Goal: Use online tool/utility: Use online tool/utility

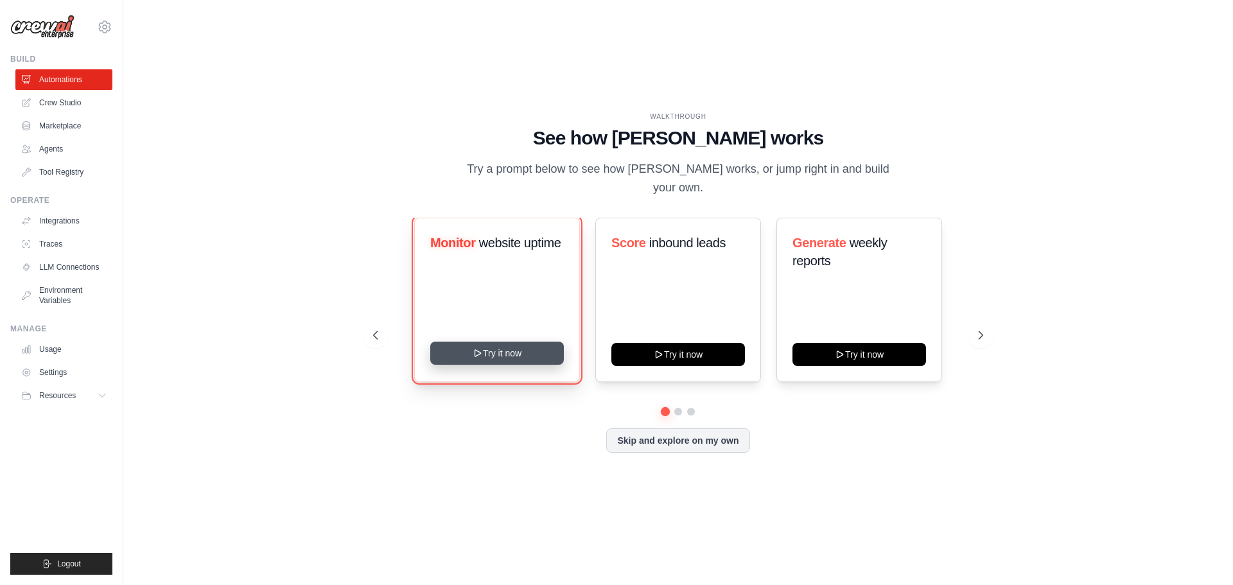
click at [530, 342] on button "Try it now" at bounding box center [497, 353] width 134 height 23
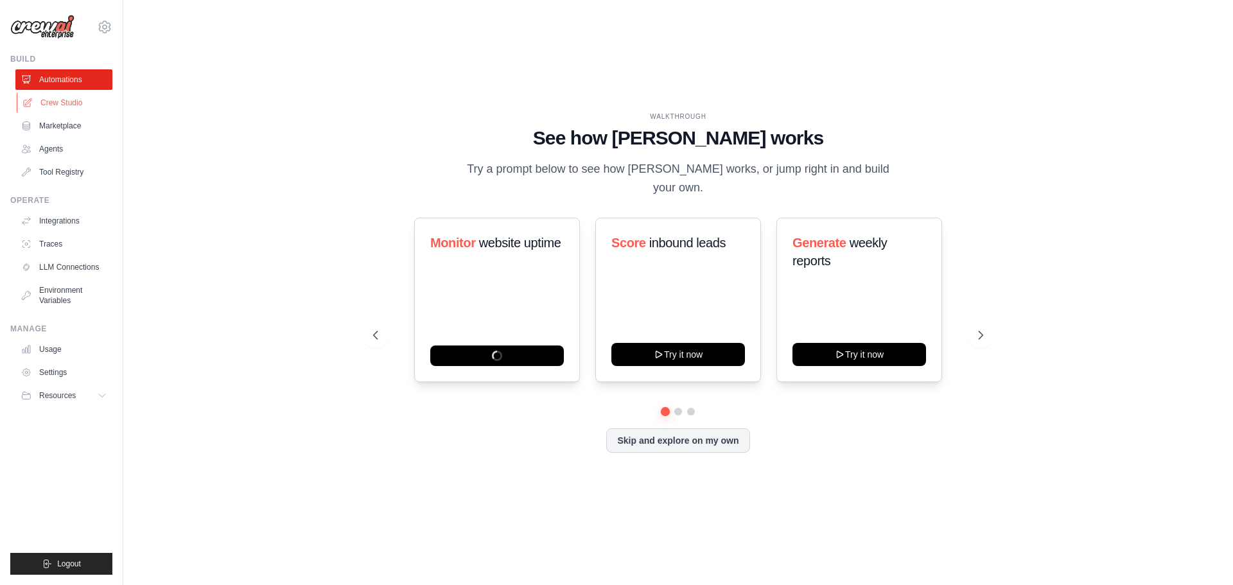
click at [95, 103] on link "Crew Studio" at bounding box center [65, 102] width 97 height 21
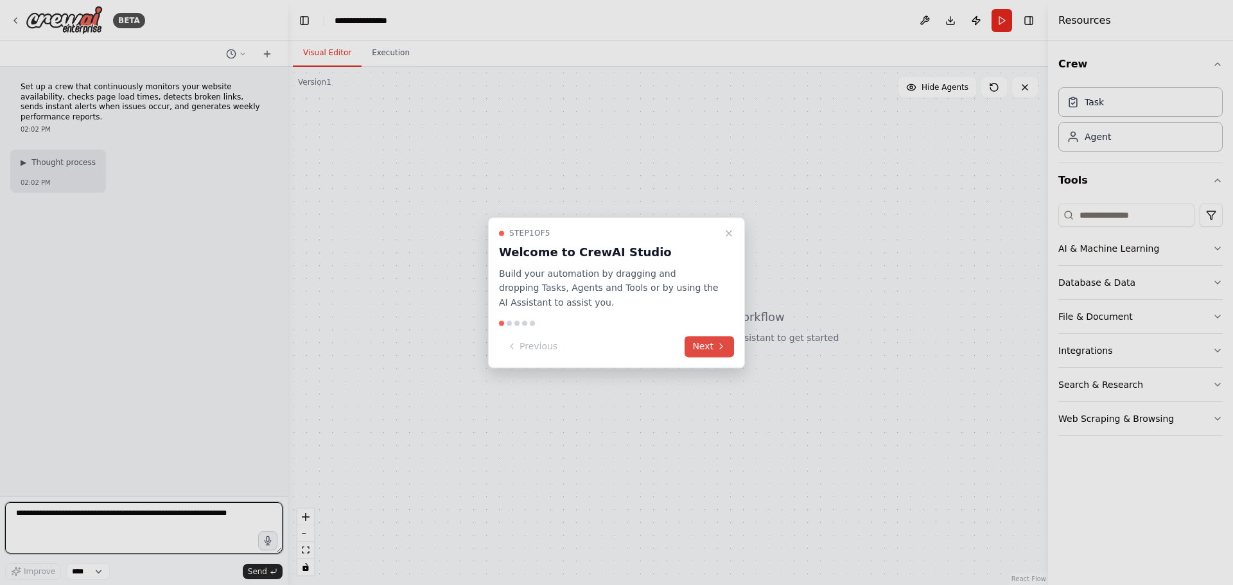
click at [708, 342] on button "Next" at bounding box center [709, 346] width 49 height 21
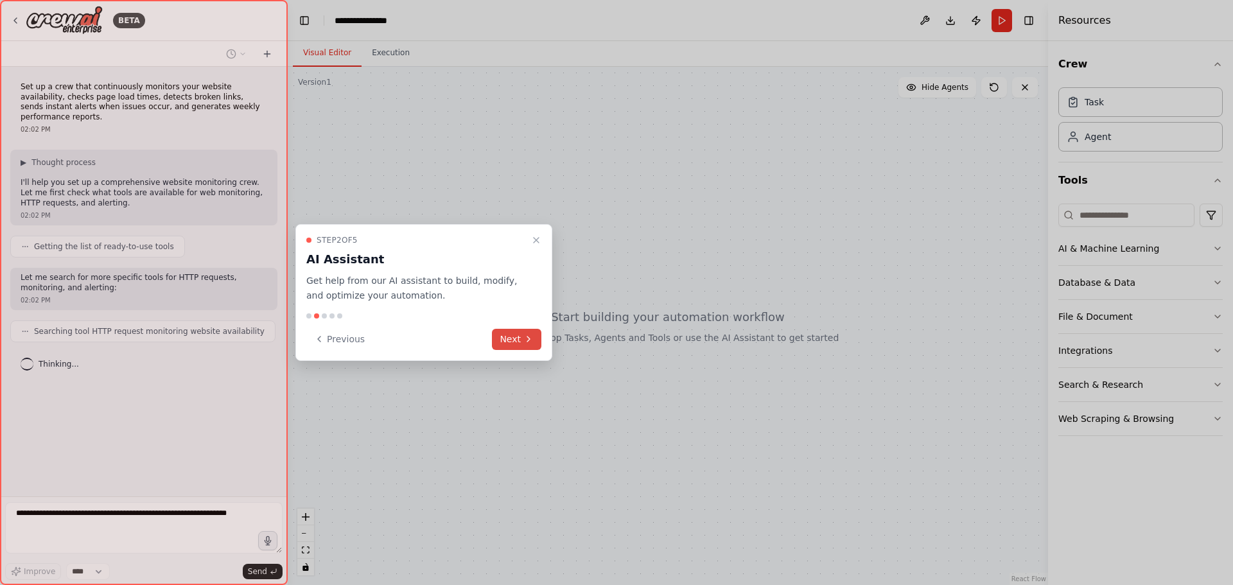
click at [515, 342] on button "Next" at bounding box center [516, 339] width 49 height 21
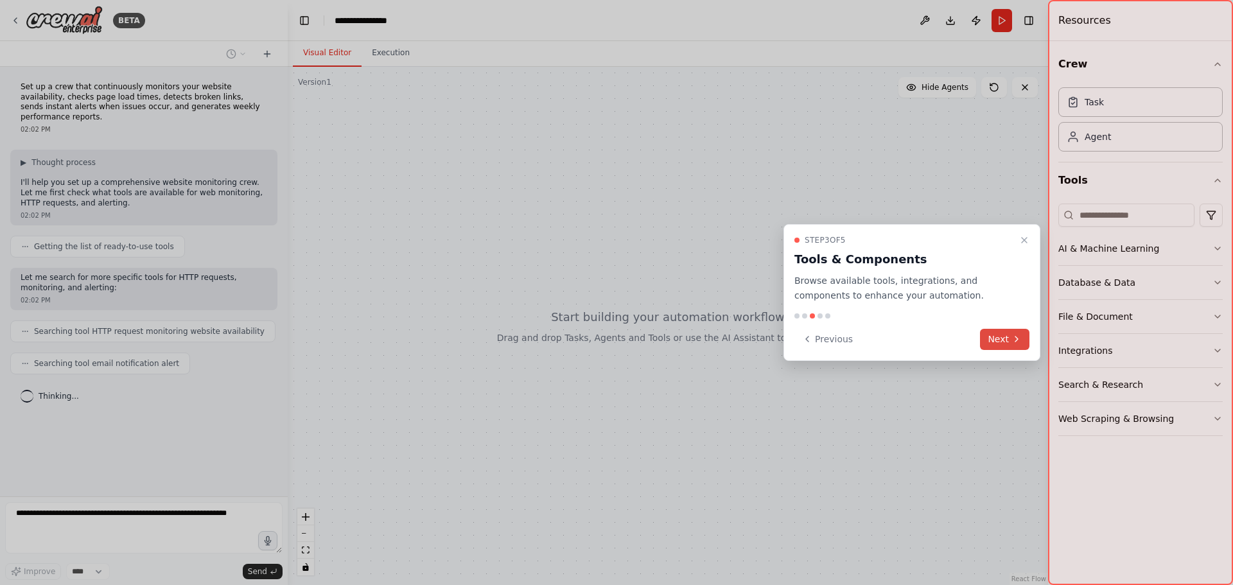
click at [1010, 337] on button "Next" at bounding box center [1004, 339] width 49 height 21
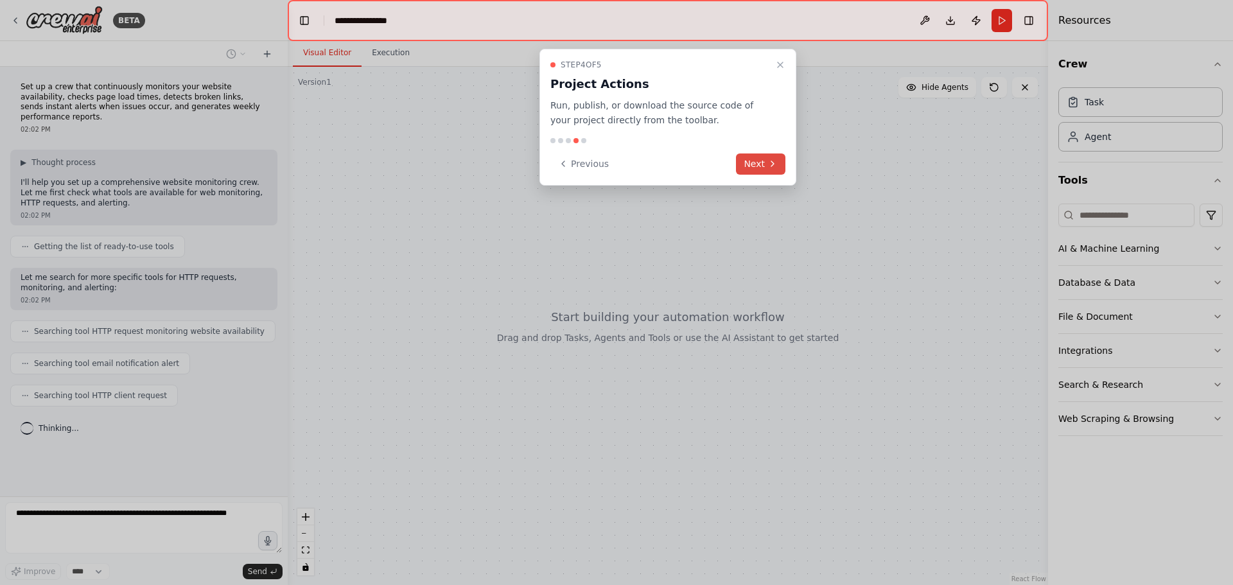
click at [752, 157] on button "Next" at bounding box center [760, 163] width 49 height 21
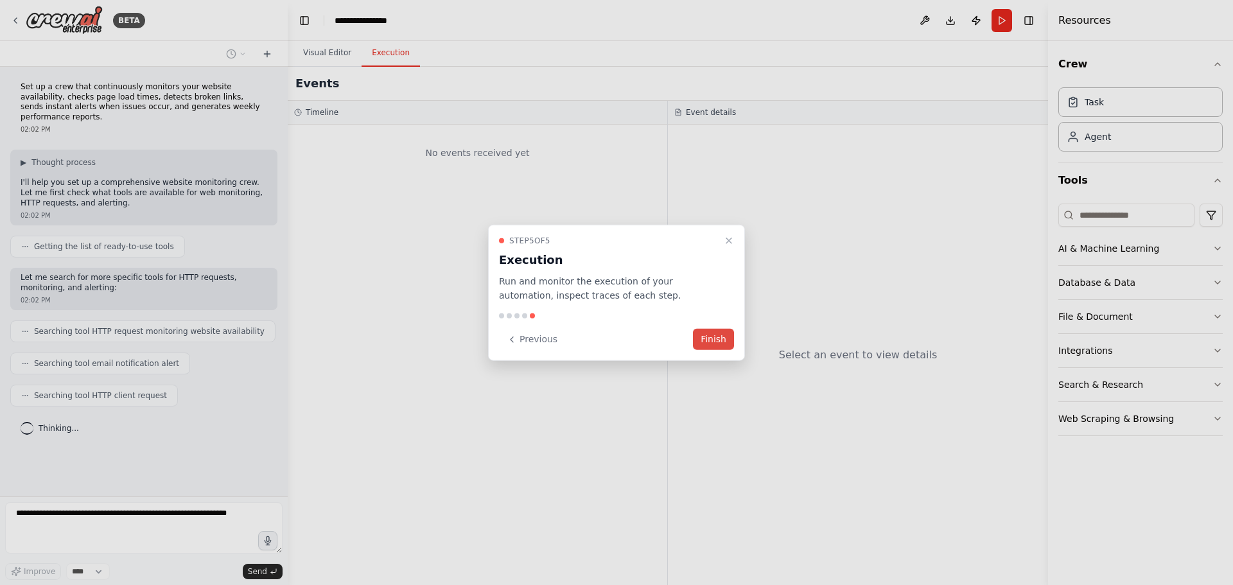
click at [713, 347] on button "Finish" at bounding box center [713, 339] width 41 height 21
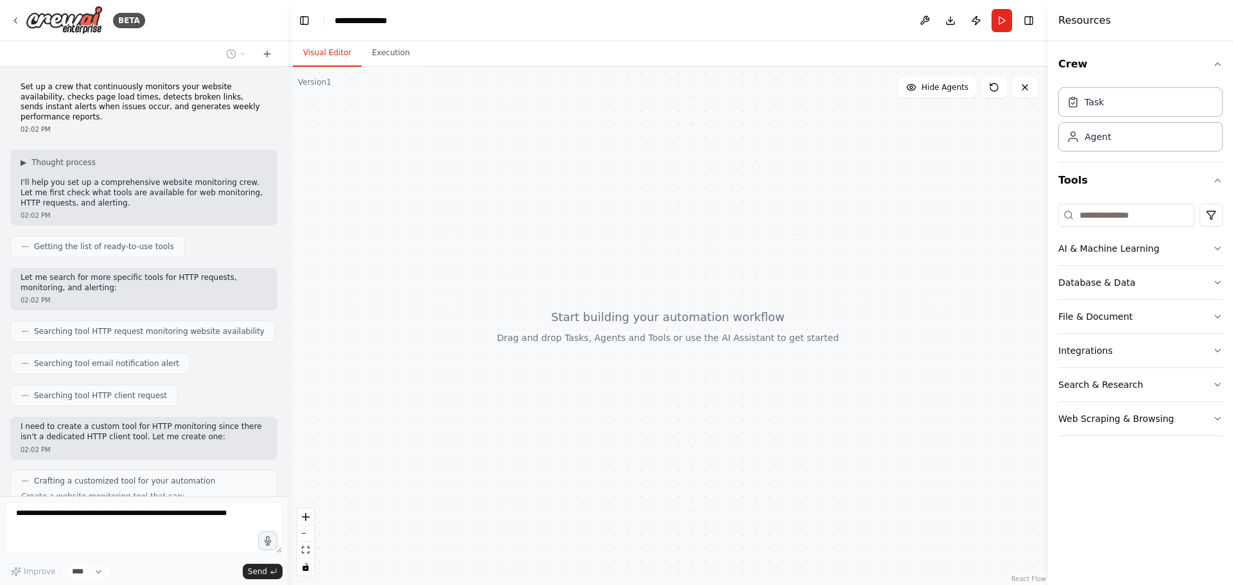
scroll to position [177, 0]
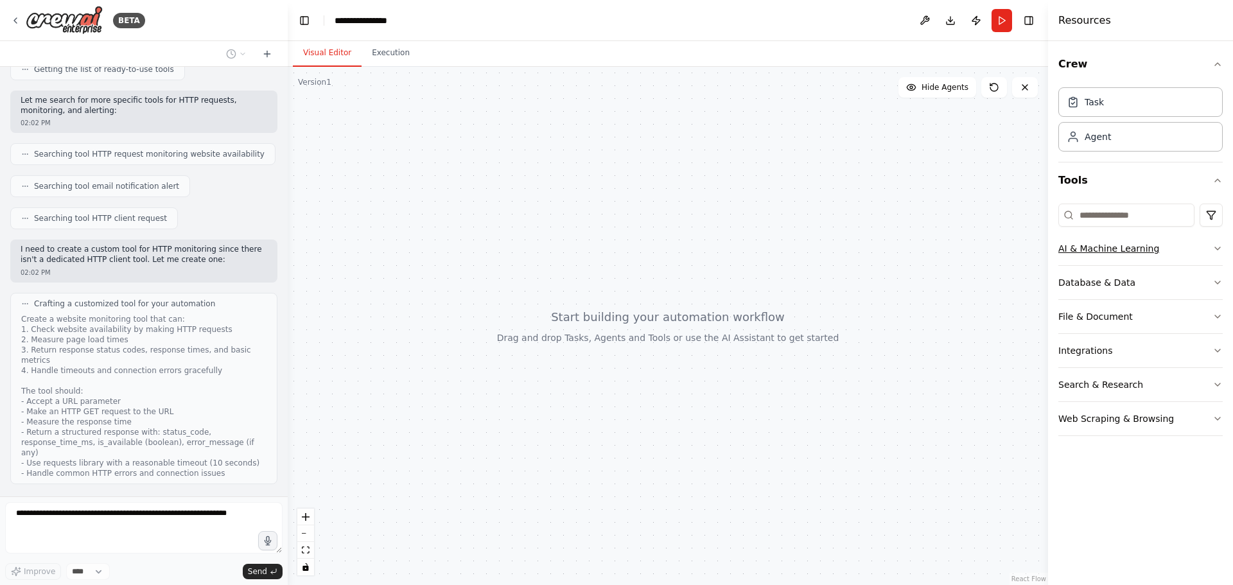
click at [1209, 250] on button "AI & Machine Learning" at bounding box center [1140, 248] width 164 height 33
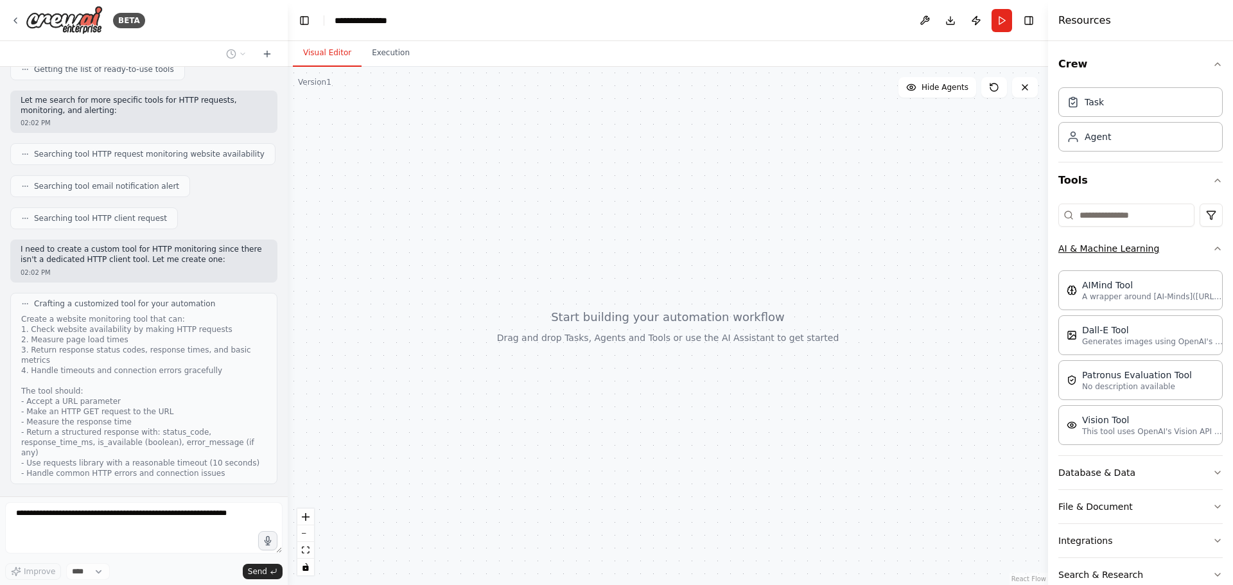
click at [1213, 250] on icon "button" at bounding box center [1218, 248] width 10 height 10
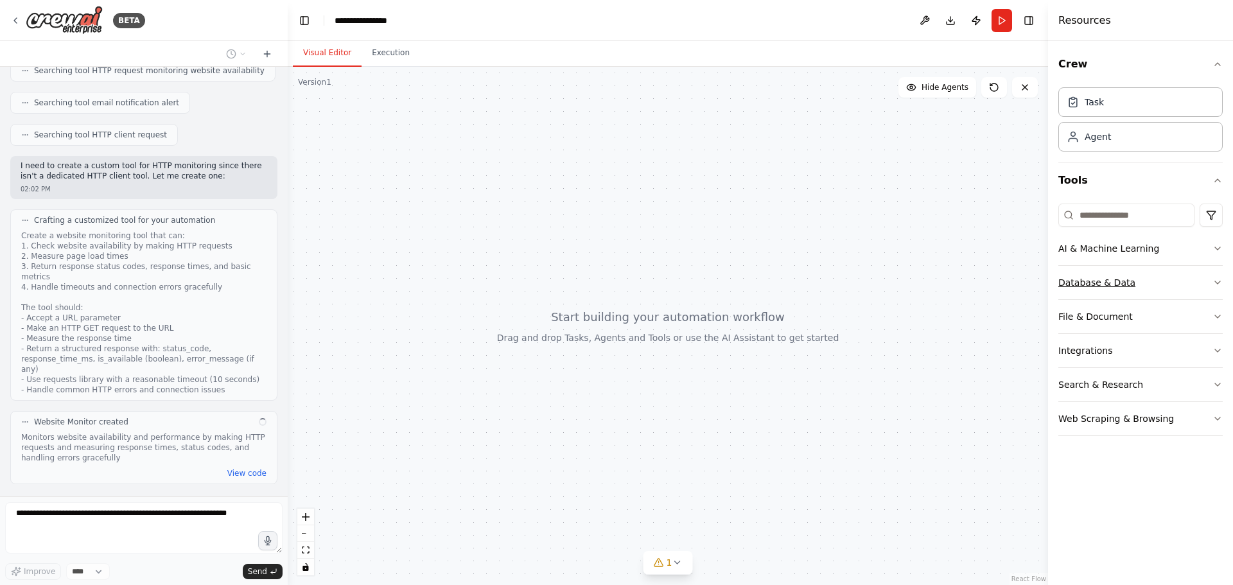
click at [1207, 285] on button "Database & Data" at bounding box center [1140, 282] width 164 height 33
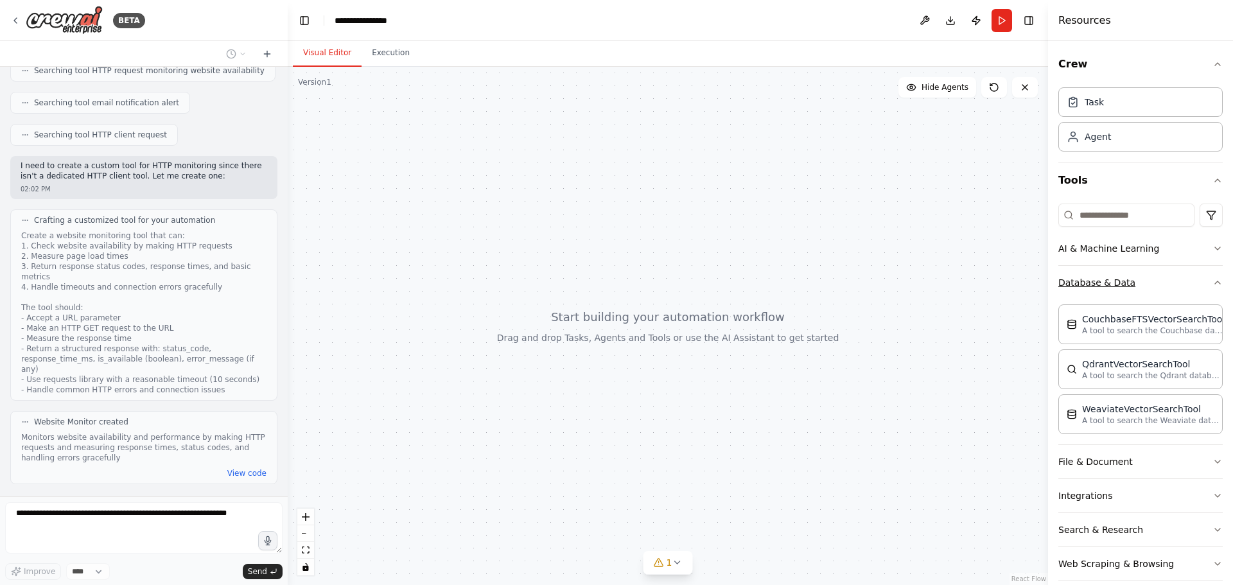
click at [1213, 285] on icon "button" at bounding box center [1218, 282] width 10 height 10
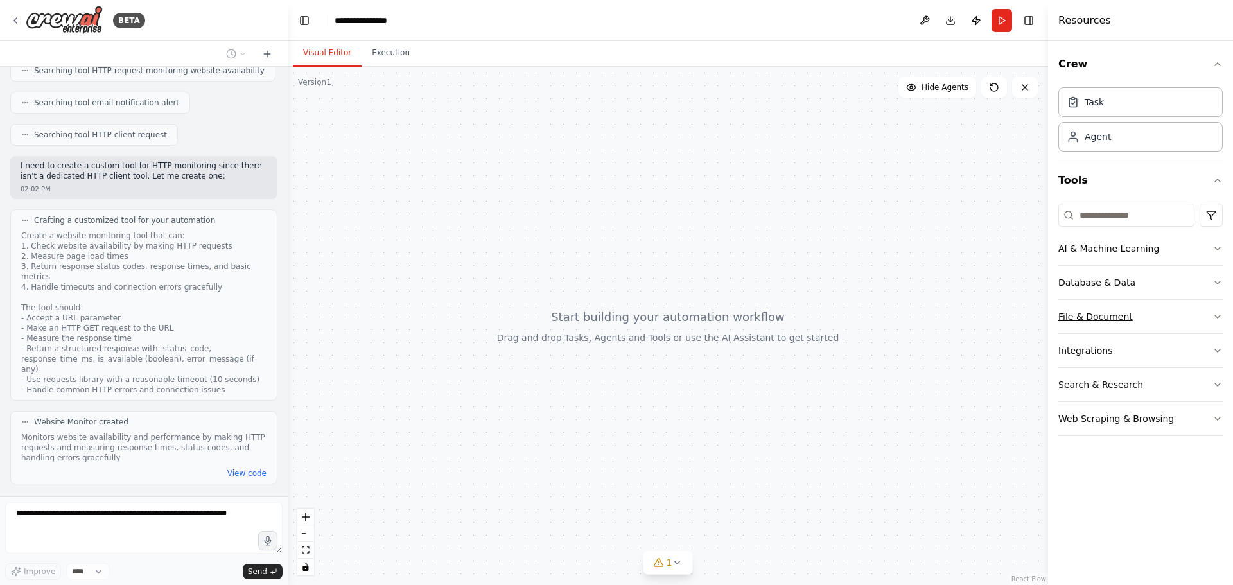
click at [1204, 328] on button "File & Document" at bounding box center [1140, 316] width 164 height 33
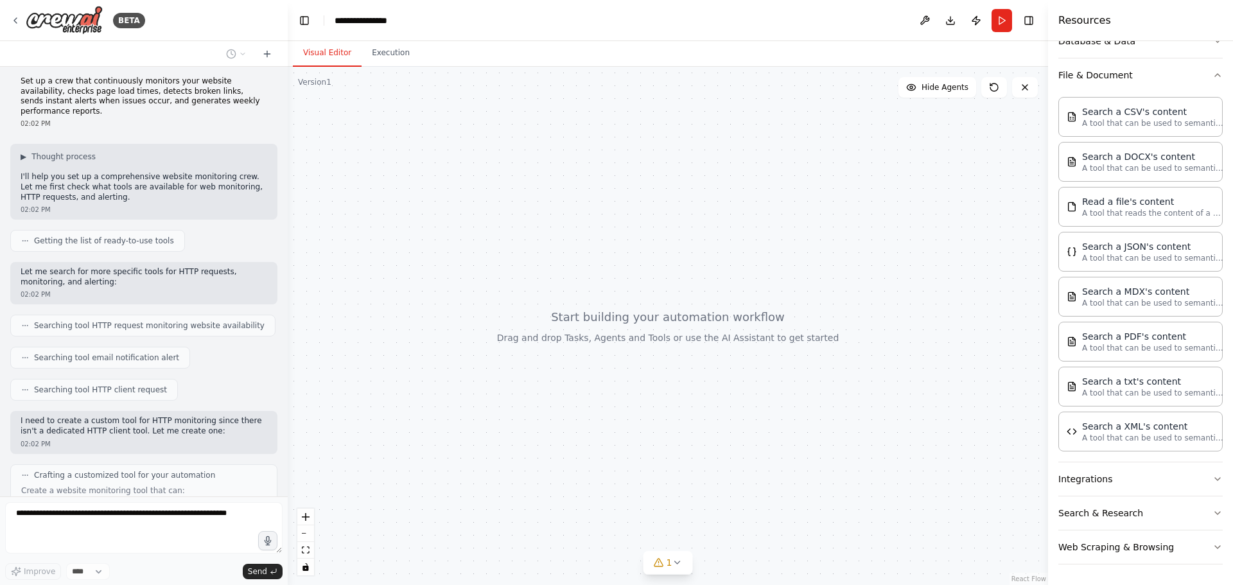
scroll to position [0, 0]
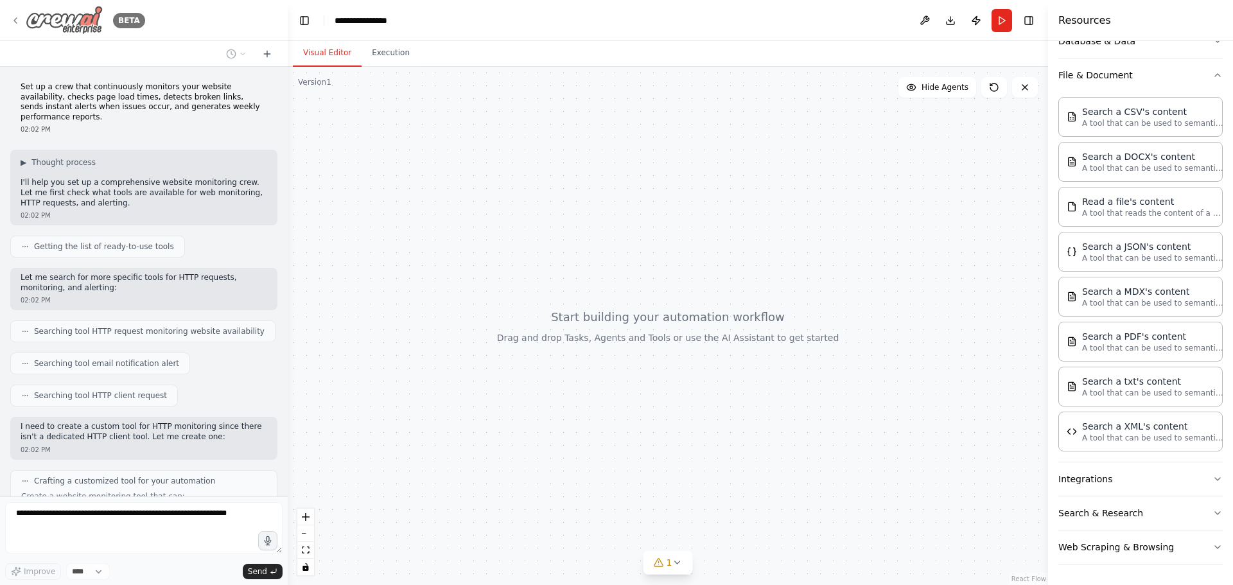
click at [12, 20] on icon at bounding box center [15, 20] width 10 height 10
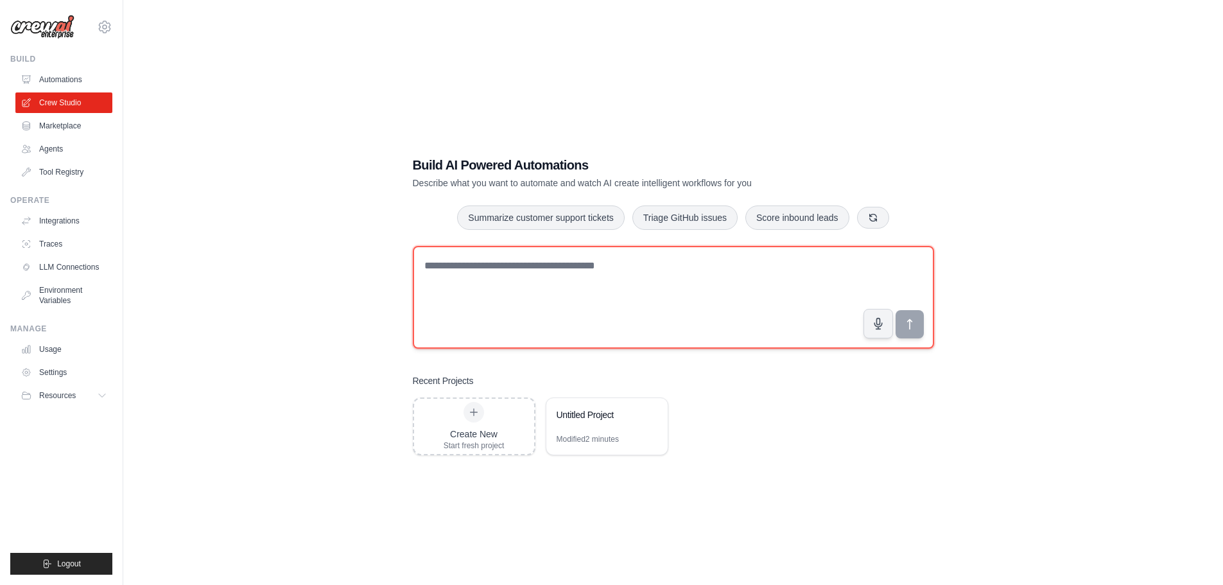
click at [583, 260] on textarea at bounding box center [674, 297] width 522 height 103
paste textarea "**********"
type textarea "**********"
click at [605, 291] on textarea at bounding box center [674, 297] width 522 height 103
paste textarea "**********"
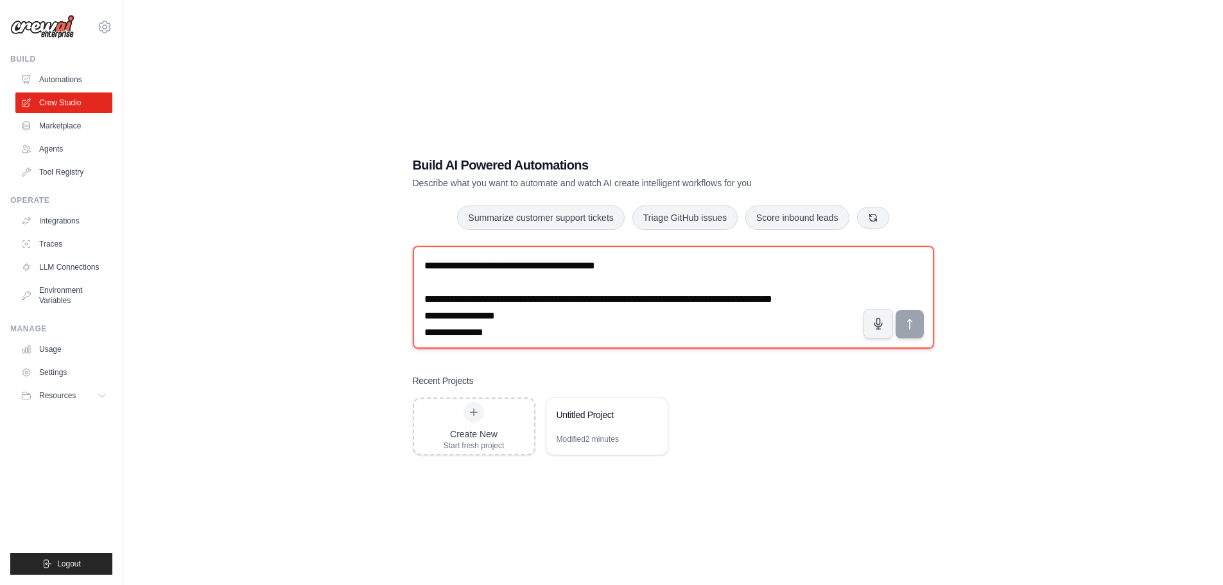
scroll to position [559, 0]
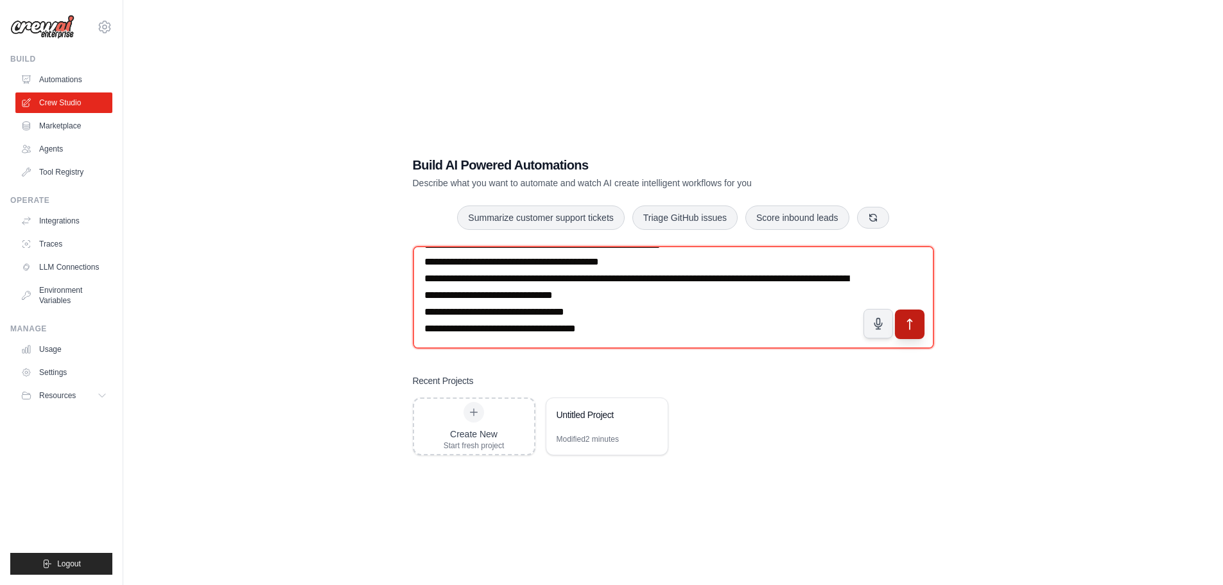
type textarea "**********"
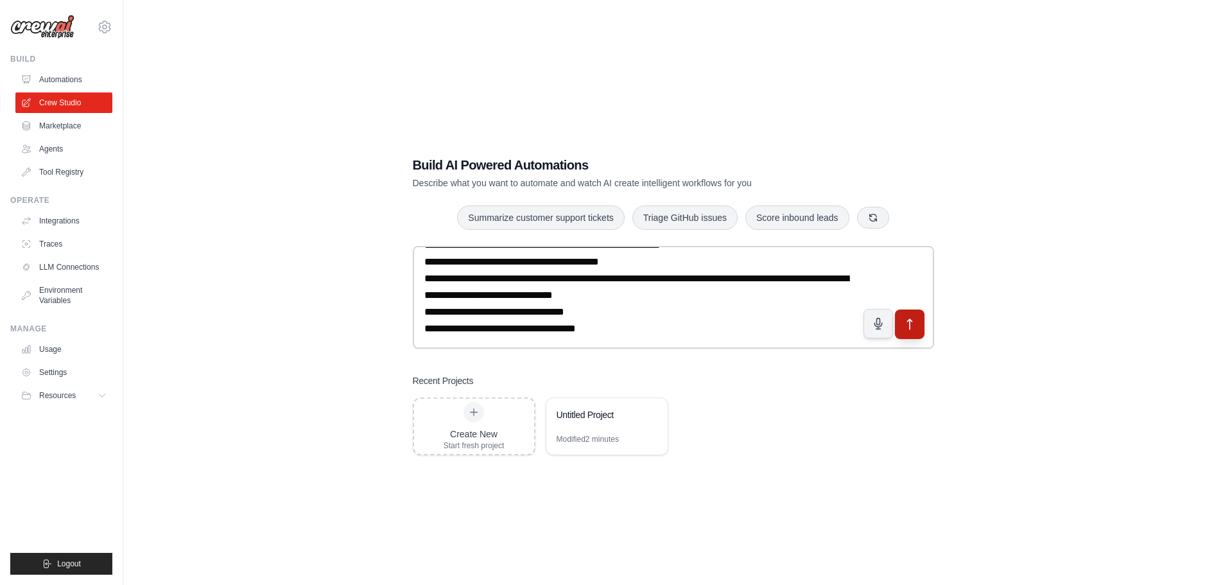
click at [906, 321] on icon "submit" at bounding box center [909, 323] width 13 height 13
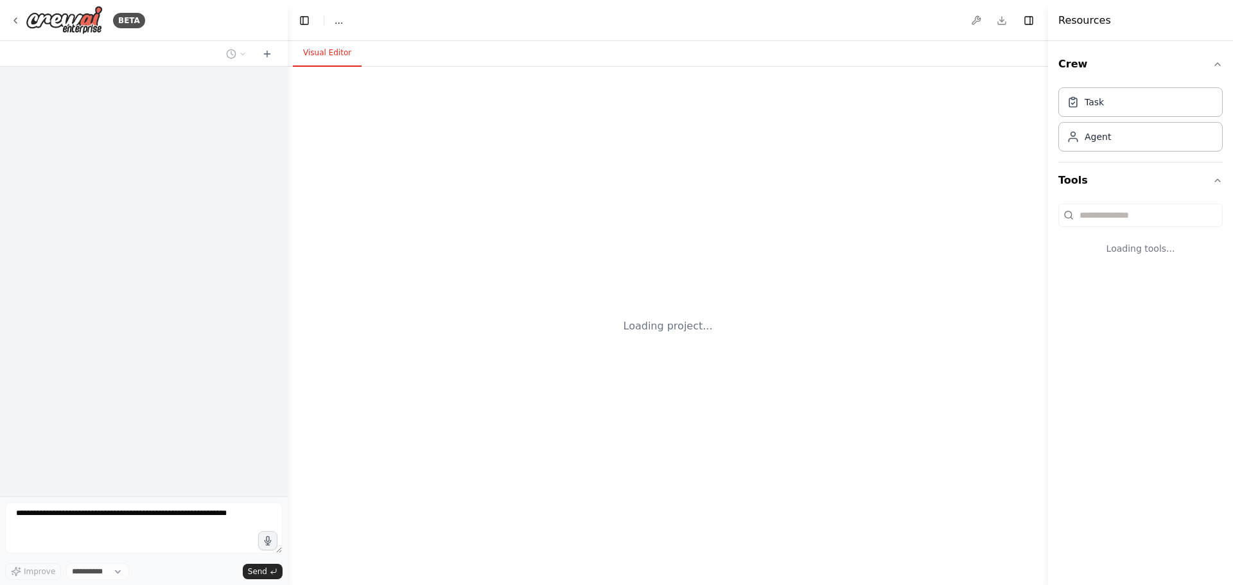
select select "****"
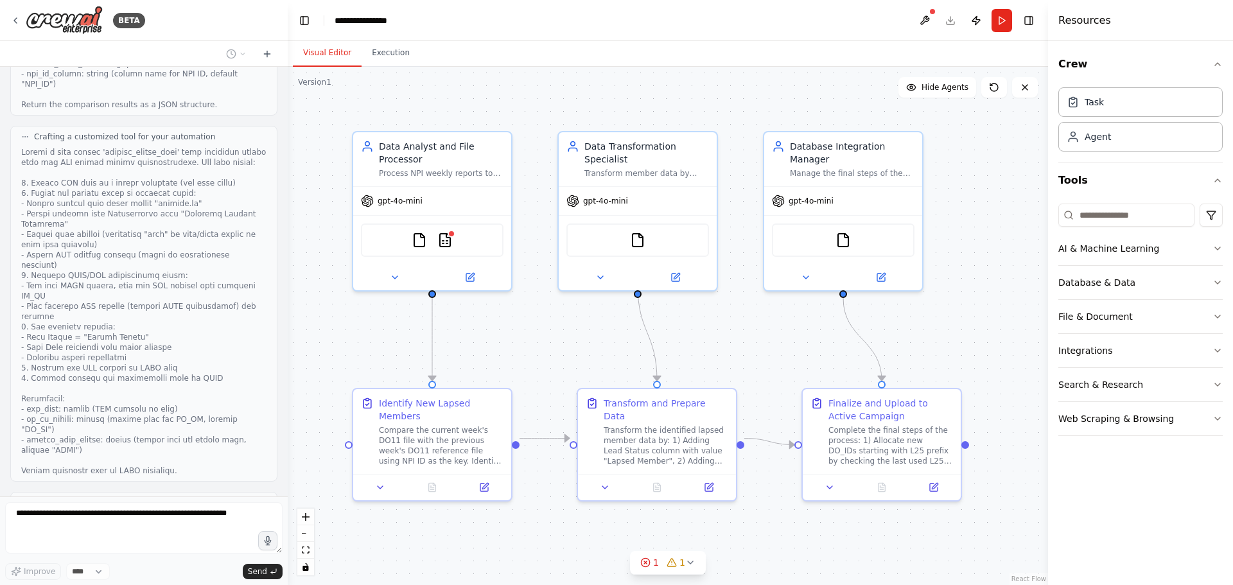
scroll to position [1751, 0]
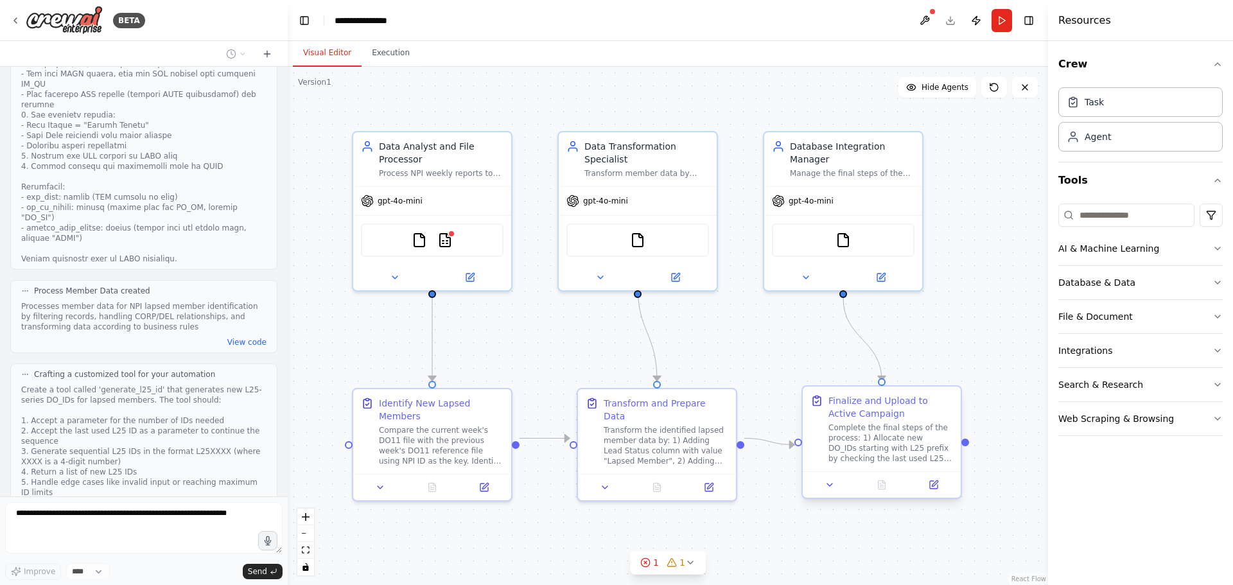
click at [901, 414] on div "Finalize and Upload to Active Campaign" at bounding box center [890, 407] width 125 height 26
click at [937, 492] on button at bounding box center [933, 484] width 44 height 15
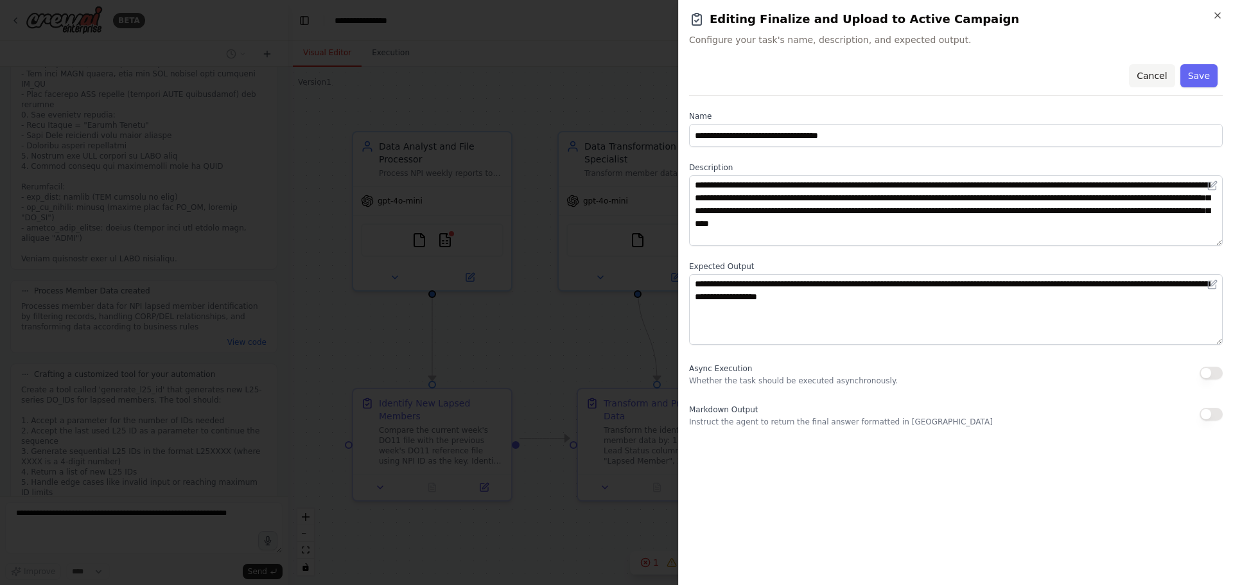
click at [1154, 78] on button "Cancel" at bounding box center [1152, 75] width 46 height 23
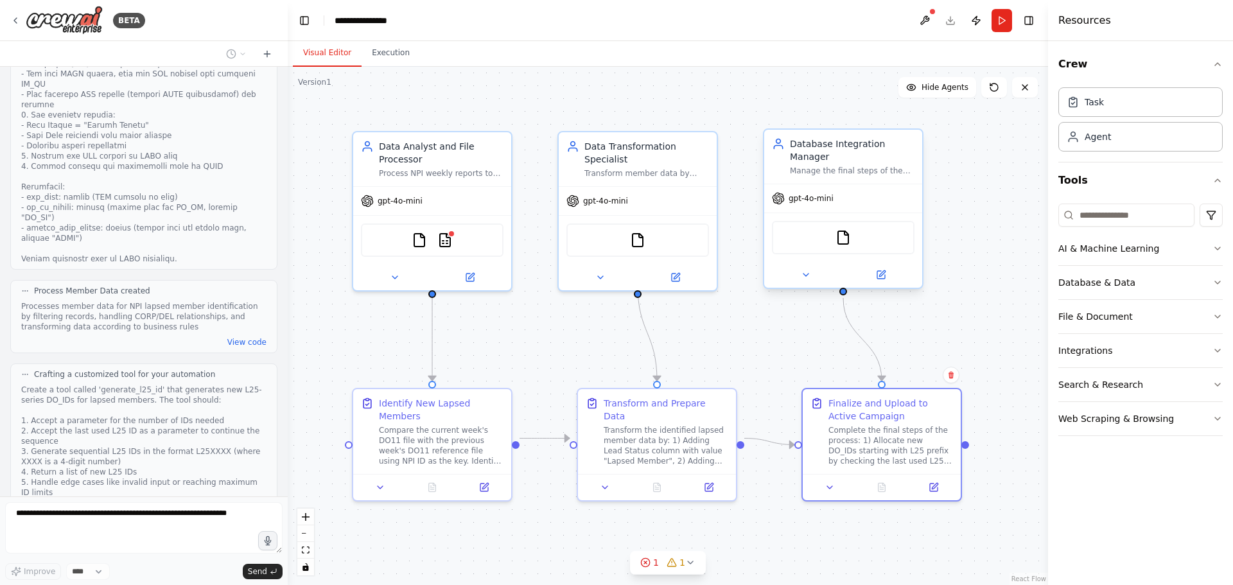
click at [870, 173] on div "Manage the final steps of the process including DO_ID allocation (L25 series), …" at bounding box center [852, 171] width 125 height 10
click at [850, 243] on img at bounding box center [843, 237] width 15 height 15
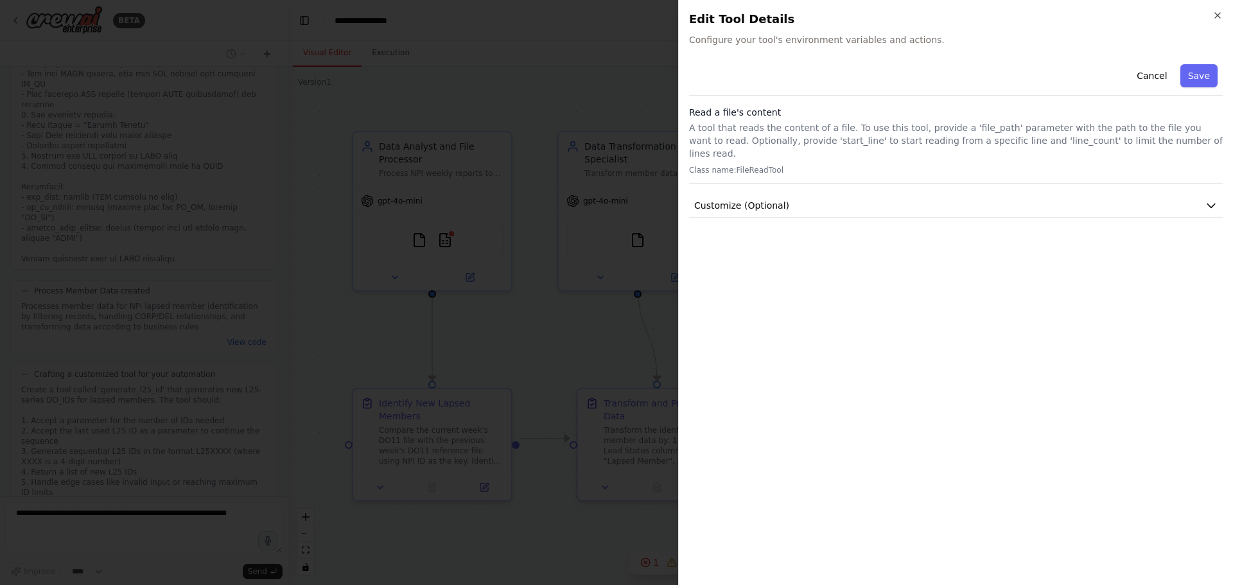
scroll to position [1824, 0]
click at [891, 194] on button "Customize (Optional)" at bounding box center [956, 206] width 534 height 24
click at [1152, 73] on button "Cancel" at bounding box center [1152, 75] width 46 height 23
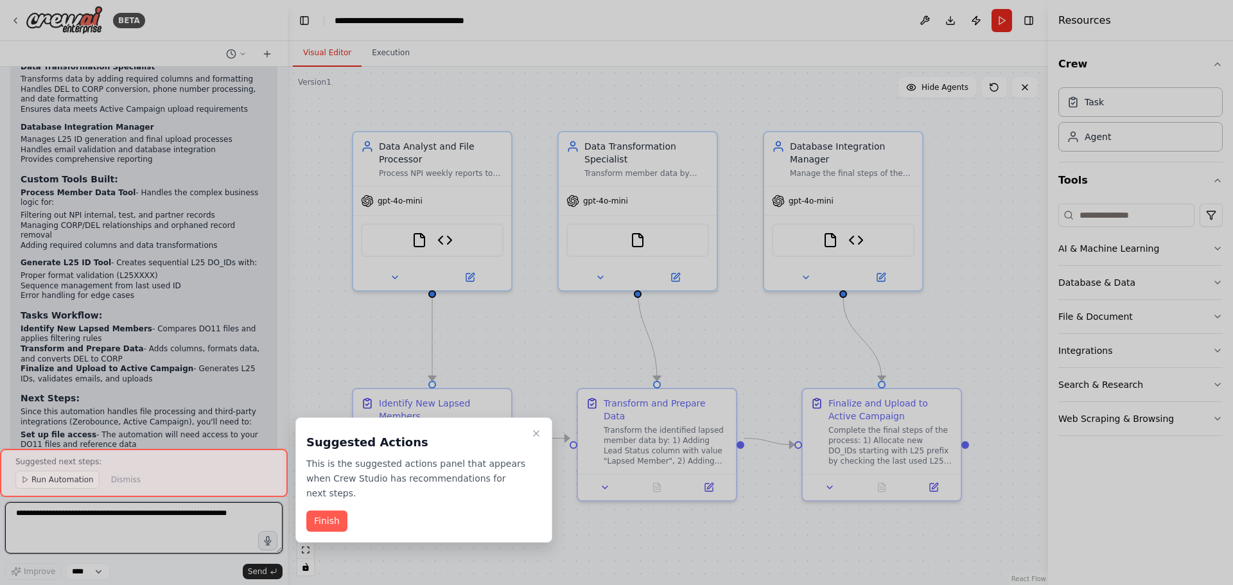
scroll to position [3093, 0]
